Goal: Task Accomplishment & Management: Manage account settings

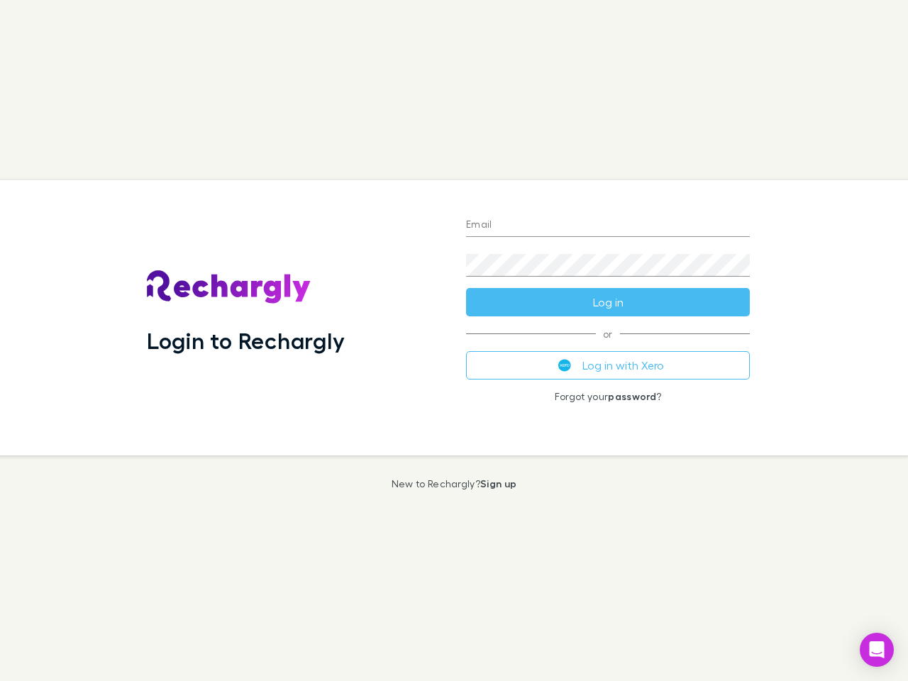
click at [454, 340] on div "Login to Rechargly" at bounding box center [294, 317] width 319 height 275
click at [608, 226] on input "Email" at bounding box center [608, 225] width 284 height 23
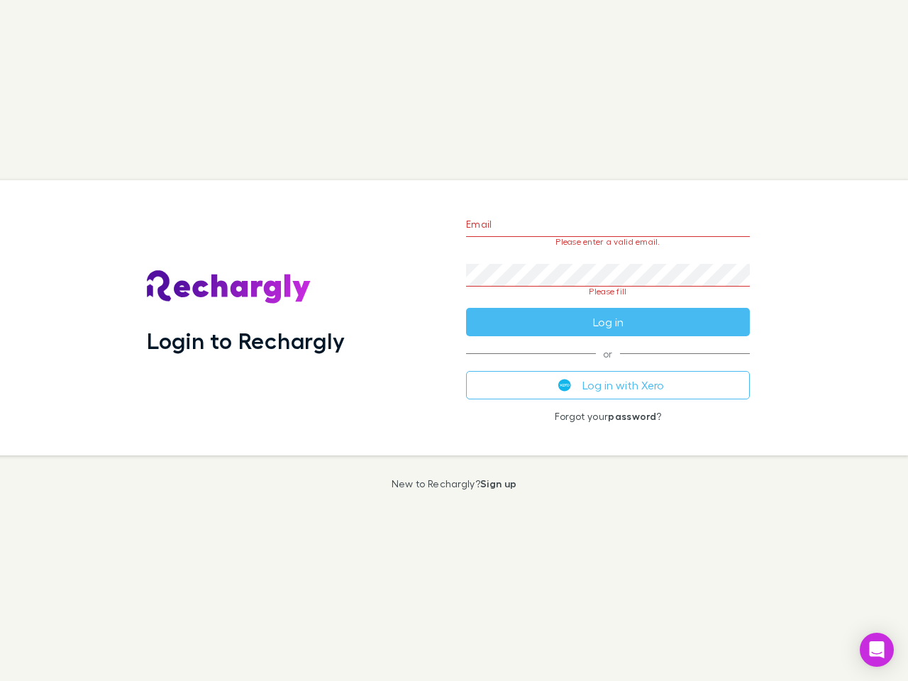
click at [608, 302] on form "Email Please enter a valid email. Password Please fill Log in" at bounding box center [608, 269] width 284 height 133
click at [608, 365] on div "Email Please enter a valid email. Password Please fill Log in or Log in with Xe…" at bounding box center [608, 317] width 306 height 275
click at [877, 650] on icon "Open Intercom Messenger" at bounding box center [876, 649] width 15 height 17
